Goal: Information Seeking & Learning: Learn about a topic

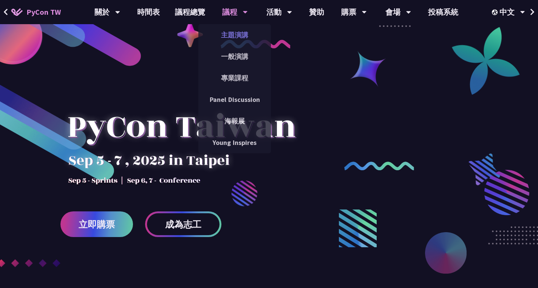
click at [240, 39] on link "主題演講" at bounding box center [234, 35] width 73 height 18
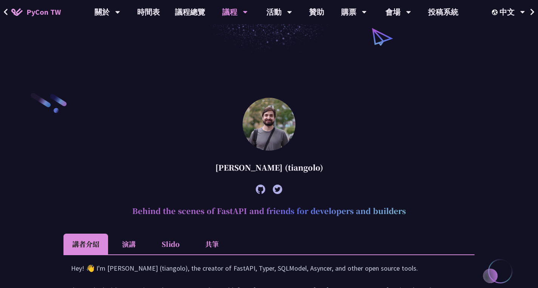
scroll to position [248, 0]
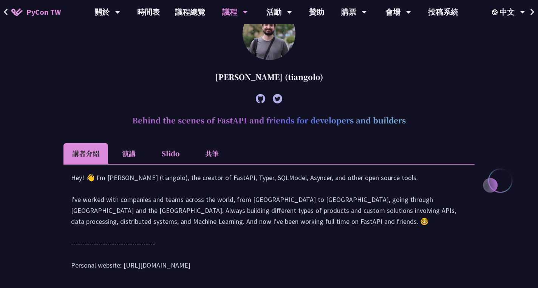
click at [136, 158] on li "演講" at bounding box center [129, 153] width 42 height 21
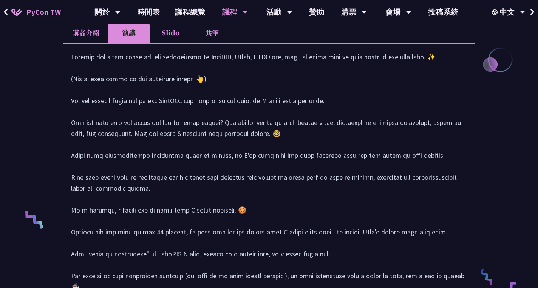
scroll to position [326, 0]
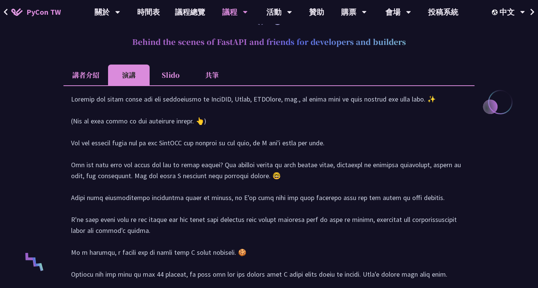
click at [164, 82] on li "Slido" at bounding box center [171, 75] width 42 height 21
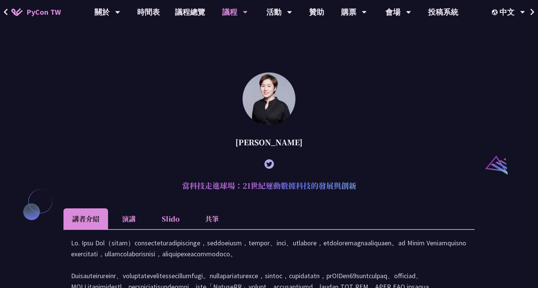
scroll to position [864, 0]
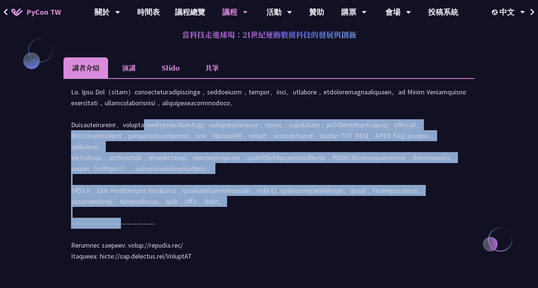
drag, startPoint x: 132, startPoint y: 134, endPoint x: 291, endPoint y: 255, distance: 200.0
click at [291, 255] on div at bounding box center [269, 177] width 396 height 183
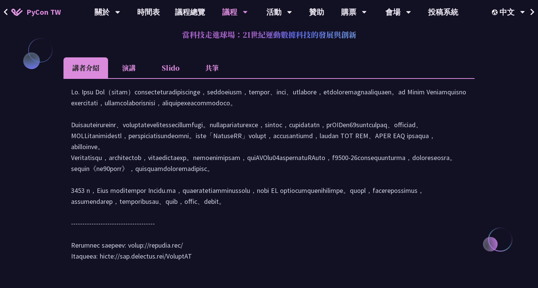
click at [291, 255] on div at bounding box center [269, 177] width 396 height 183
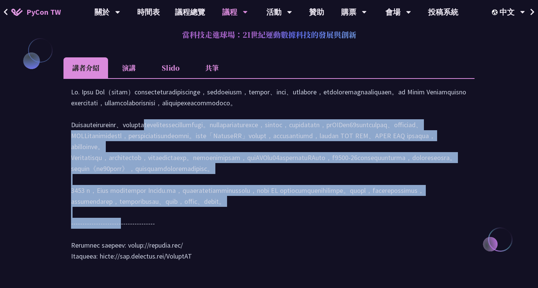
drag, startPoint x: 300, startPoint y: 227, endPoint x: 338, endPoint y: 134, distance: 100.4
click at [338, 134] on div at bounding box center [269, 177] width 396 height 183
drag, startPoint x: 338, startPoint y: 134, endPoint x: 324, endPoint y: 254, distance: 120.5
click at [324, 254] on div at bounding box center [269, 177] width 396 height 183
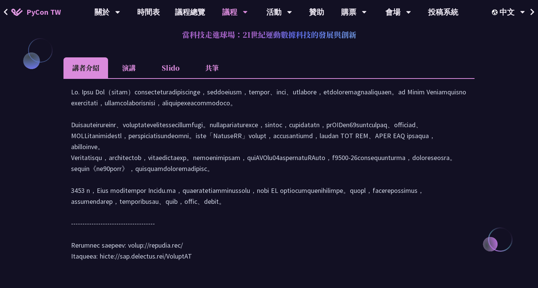
click at [324, 254] on div at bounding box center [269, 177] width 396 height 183
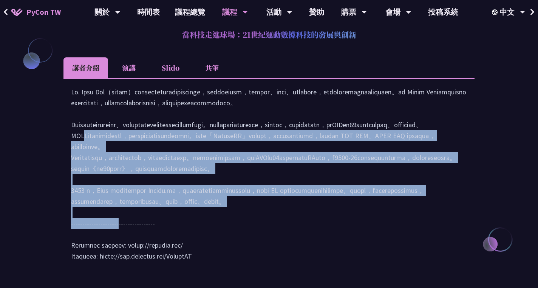
scroll to position [870, 0]
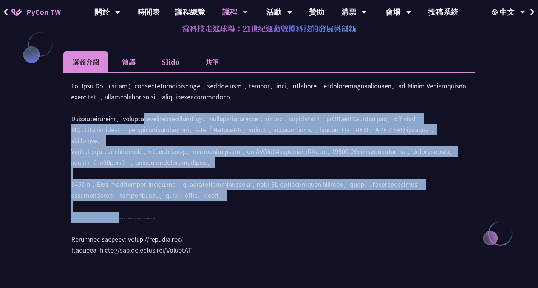
drag, startPoint x: 325, startPoint y: 254, endPoint x: 248, endPoint y: 133, distance: 143.2
click at [248, 133] on div at bounding box center [269, 171] width 396 height 183
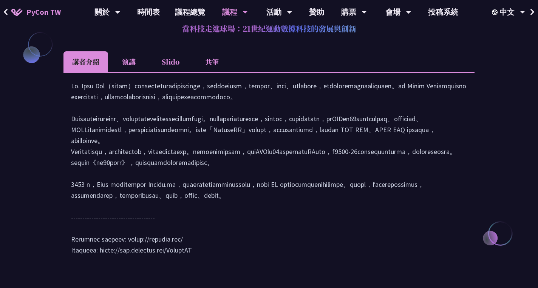
click at [248, 133] on div at bounding box center [269, 171] width 396 height 183
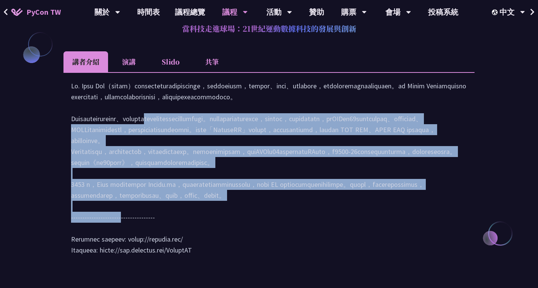
drag, startPoint x: 248, startPoint y: 133, endPoint x: 245, endPoint y: 249, distance: 116.7
click at [245, 249] on div at bounding box center [269, 171] width 396 height 183
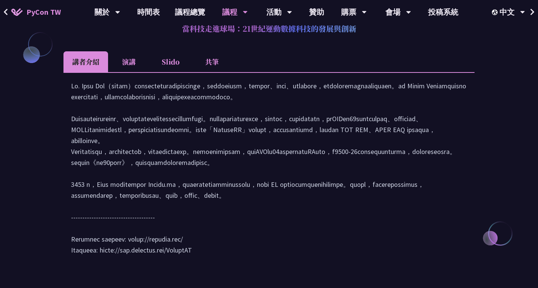
click at [245, 249] on div at bounding box center [269, 171] width 396 height 183
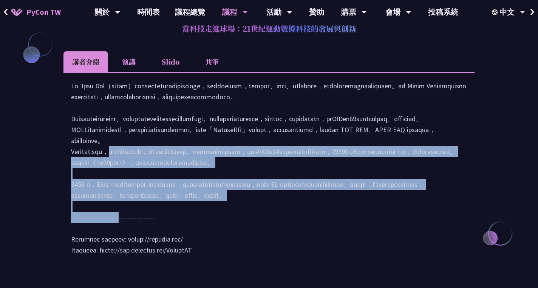
drag, startPoint x: 245, startPoint y: 249, endPoint x: 215, endPoint y: 176, distance: 79.7
click at [215, 176] on div at bounding box center [269, 171] width 396 height 183
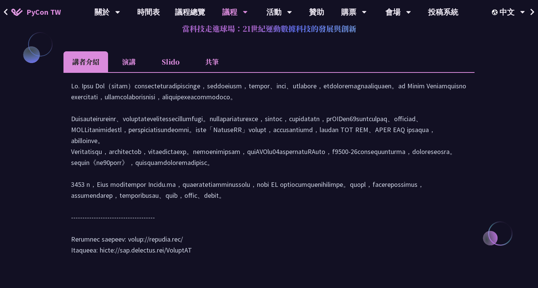
click at [215, 176] on div at bounding box center [269, 171] width 396 height 183
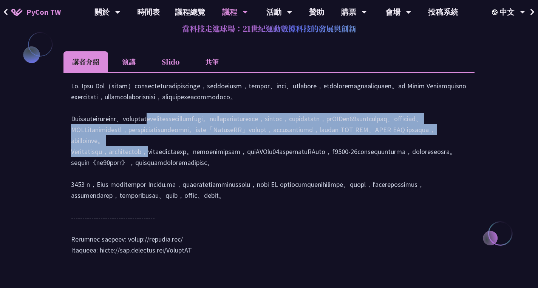
click at [215, 176] on div at bounding box center [269, 171] width 396 height 183
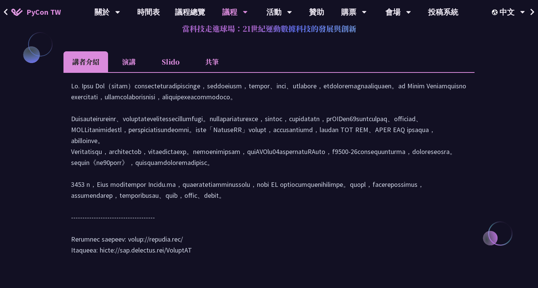
click at [250, 213] on div at bounding box center [269, 171] width 396 height 183
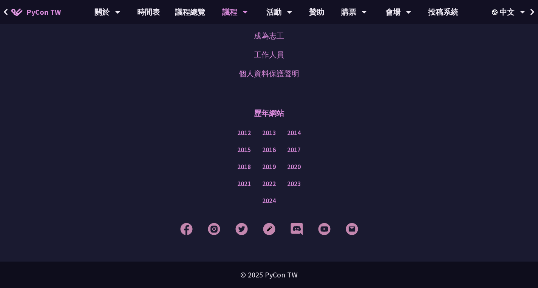
scroll to position [1566, 0]
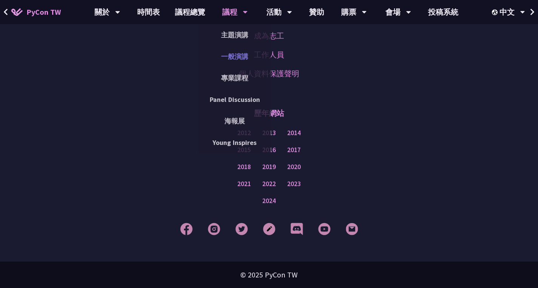
click at [239, 56] on link "一般演講" at bounding box center [234, 57] width 73 height 18
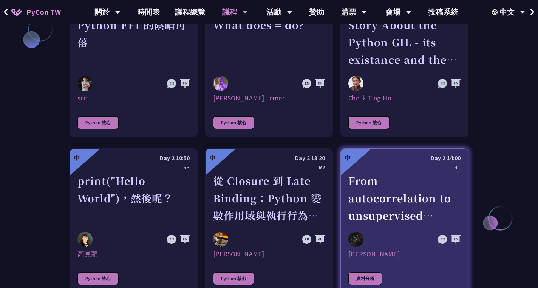
scroll to position [967, 0]
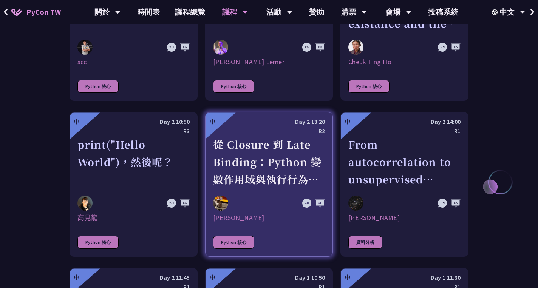
click at [284, 153] on div "從 Closure 到 Late Binding：Python 變數作用域與執行行為探討" at bounding box center [269, 162] width 112 height 52
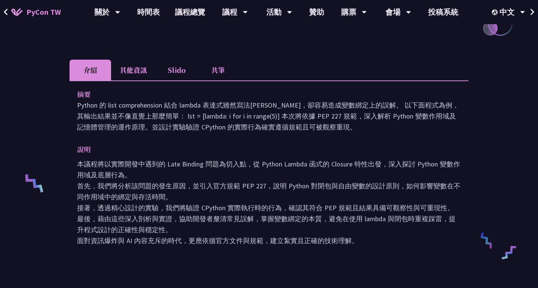
scroll to position [450, 0]
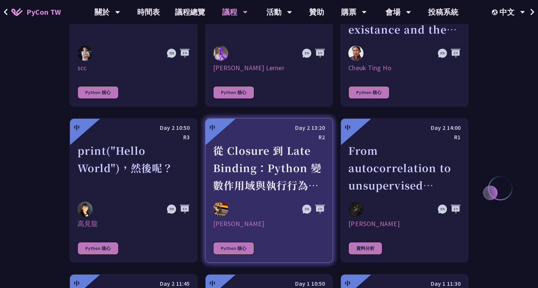
scroll to position [810, 0]
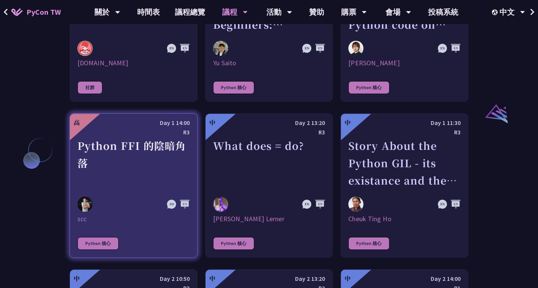
click at [148, 178] on div "Python FFI 的陰暗角落" at bounding box center [133, 163] width 112 height 52
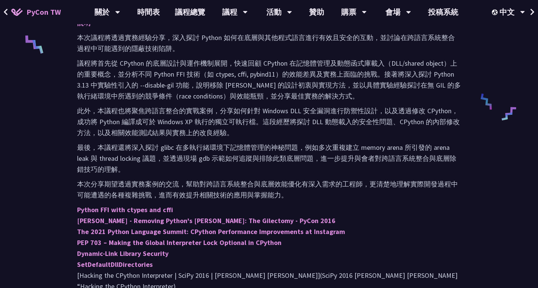
scroll to position [314, 0]
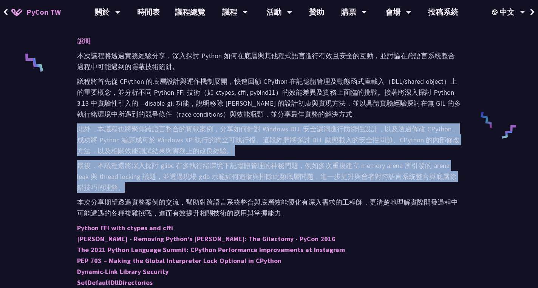
drag, startPoint x: 212, startPoint y: 189, endPoint x: 80, endPoint y: 125, distance: 146.4
click at [80, 125] on div "本次議程將透過實務經驗分享，深入探討 Python 如何在底層與其他程式語言進行有效且安全的互動，並討論在跨語言系統整合過程中可能遇到的隱蔽技術陷阱。 議程將…" at bounding box center [269, 196] width 384 height 293
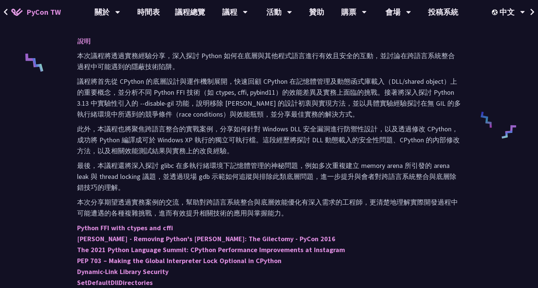
click at [80, 125] on p "此外，本議程也將聚焦跨語言整合的實戰案例，分享如何針對 Windows DLL 安全漏洞進行防禦性設計，以及透過修改 CPython，成功將 Python 編…" at bounding box center [269, 139] width 384 height 33
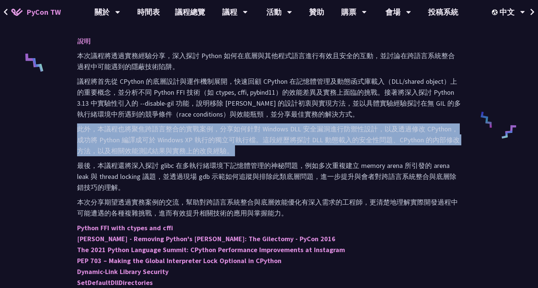
drag, startPoint x: 80, startPoint y: 125, endPoint x: 133, endPoint y: 179, distance: 76.1
click at [133, 179] on div "本次議程將透過實務經驗分享，深入探討 Python 如何在底層與其他程式語言進行有效且安全的互動，並討論在跨語言系統整合過程中可能遇到的隱蔽技術陷阱。 議程將…" at bounding box center [269, 196] width 384 height 293
click at [133, 179] on p "最後，本議程還將深入探討 glibc 在多執行緒環境下記憶體管理的神秘問題，例如多次重複建立 memory arena 所引發的 arena leak 與 t…" at bounding box center [269, 176] width 384 height 33
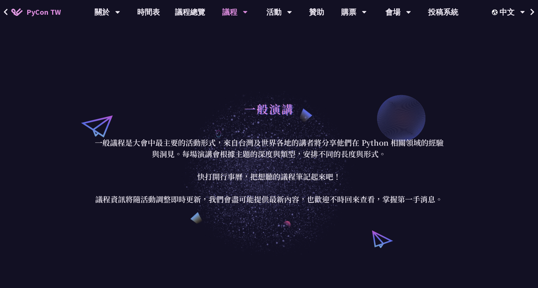
scroll to position [6, 0]
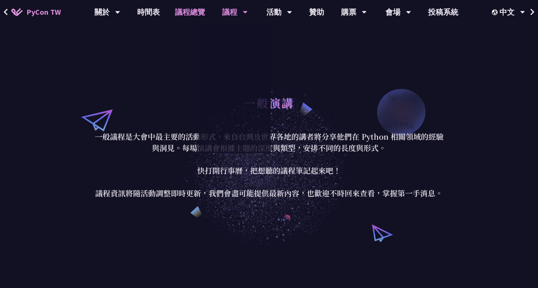
click at [195, 13] on link "議程總覽" at bounding box center [189, 12] width 45 height 24
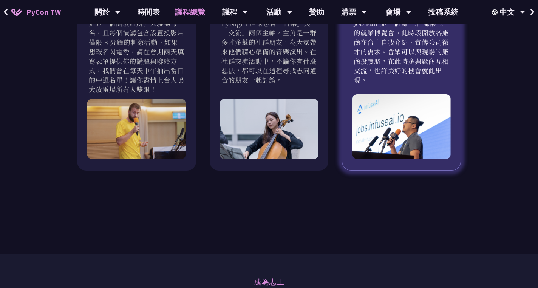
scroll to position [653, 0]
